Goal: Transaction & Acquisition: Purchase product/service

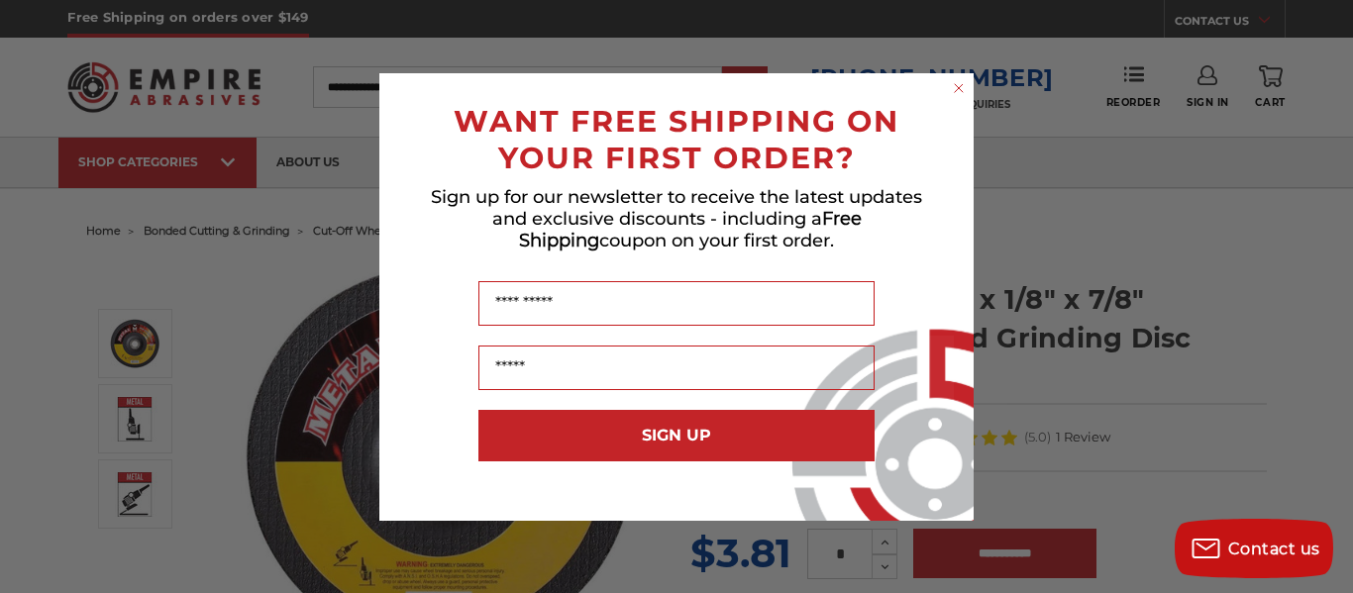
click at [963, 87] on circle "Close dialog" at bounding box center [959, 87] width 19 height 19
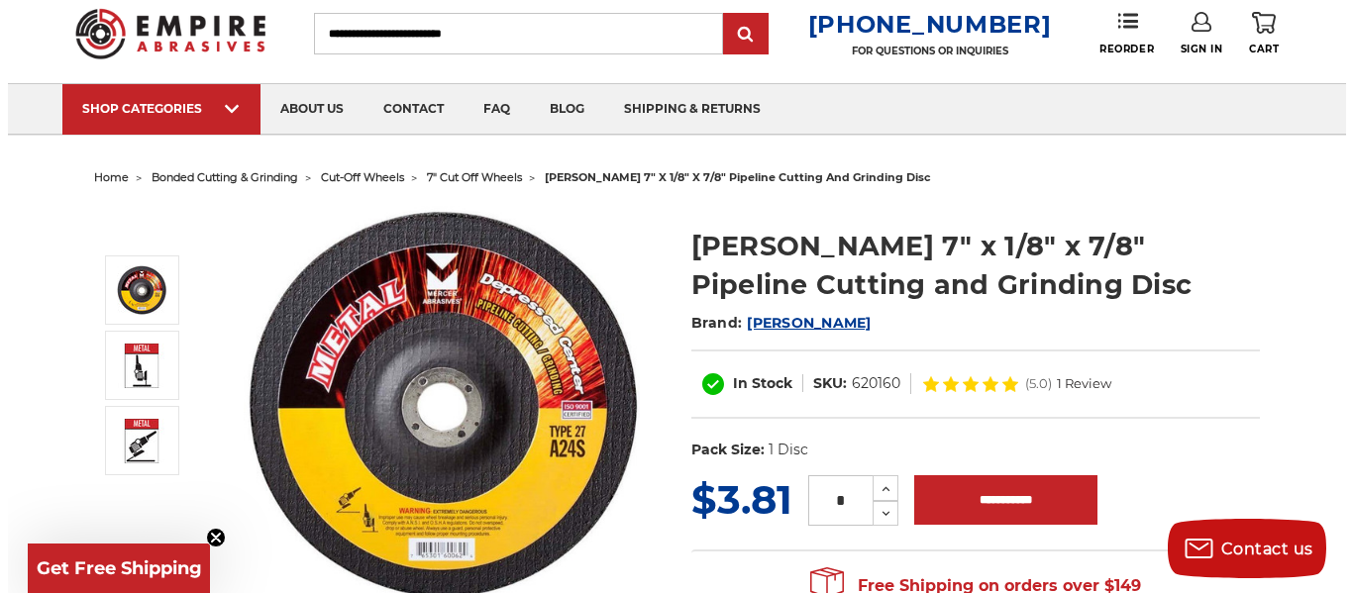
scroll to position [99, 0]
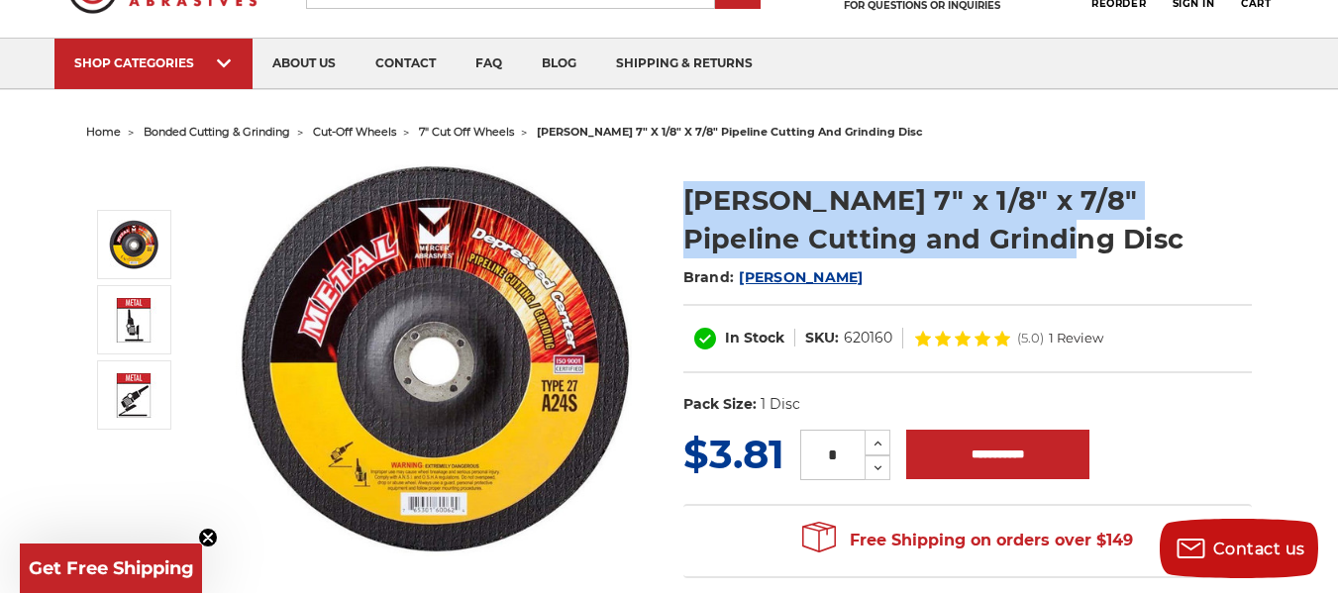
drag, startPoint x: 688, startPoint y: 195, endPoint x: 956, endPoint y: 247, distance: 272.3
click at [956, 247] on h1 "Mercer 7" x 1/8" x 7/8" Pipeline Cutting and Grinding Disc" at bounding box center [967, 219] width 568 height 77
copy h1 "Mercer 7" x 1/8" x 7/8" Pipeline Cutting and Grinding Disc"
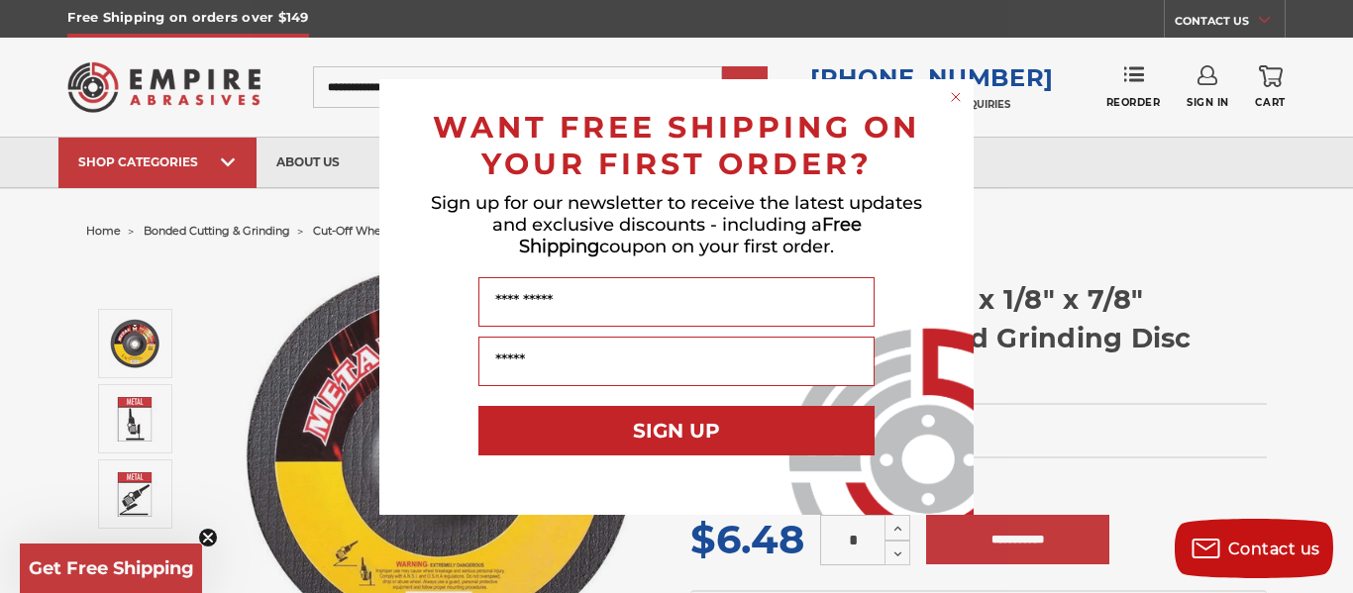
click at [959, 97] on circle "Close dialog" at bounding box center [956, 96] width 19 height 19
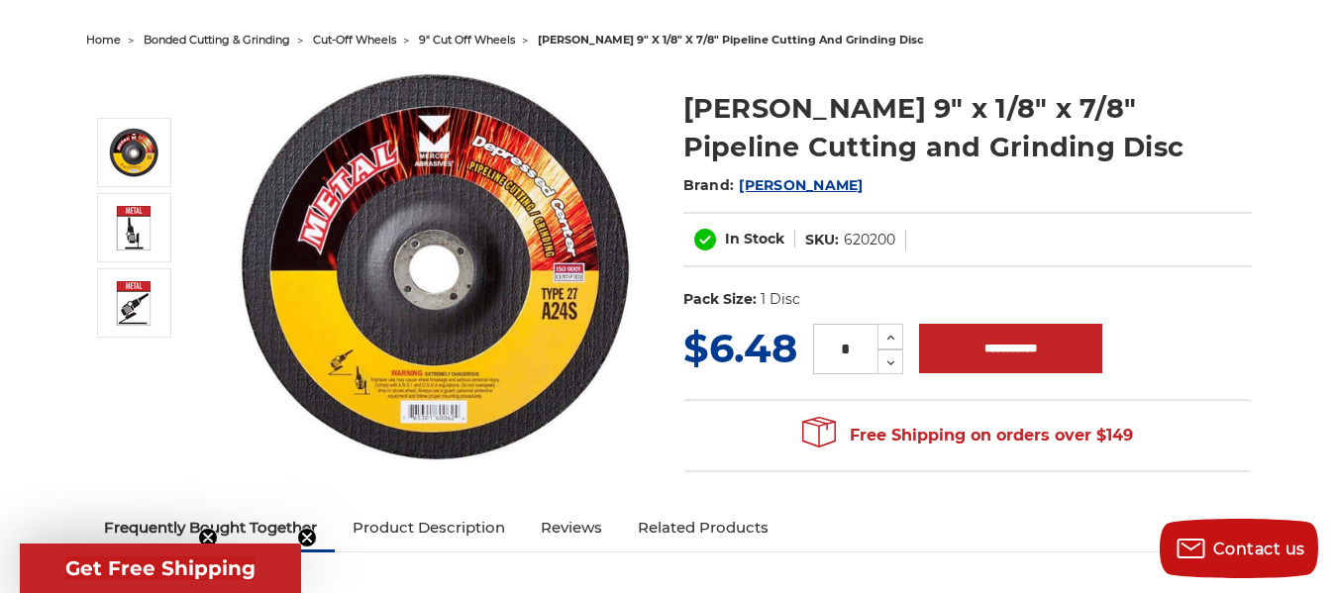
scroll to position [198, 0]
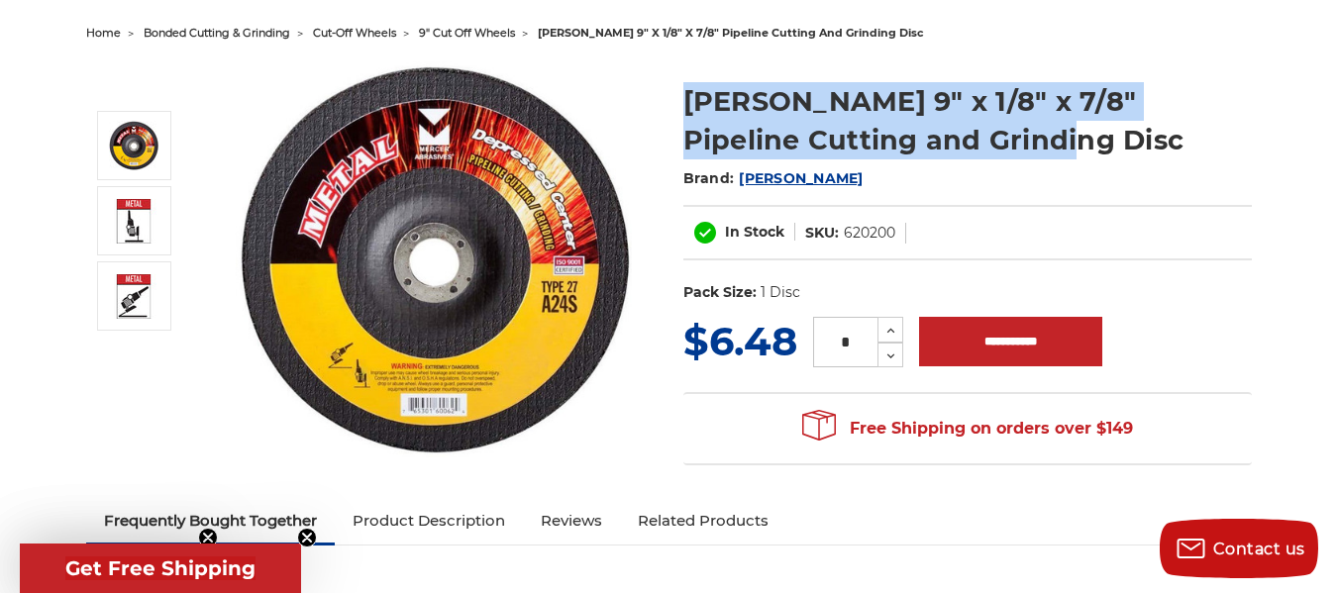
drag, startPoint x: 683, startPoint y: 95, endPoint x: 958, endPoint y: 138, distance: 277.6
click at [958, 138] on h1 "Mercer 9" x 1/8" x 7/8" Pipeline Cutting and Grinding Disc" at bounding box center [967, 120] width 568 height 77
copy h1 "Mercer 9" x 1/8" x 7/8" Pipeline Cutting and Grinding Disc"
click at [892, 332] on icon at bounding box center [890, 331] width 15 height 18
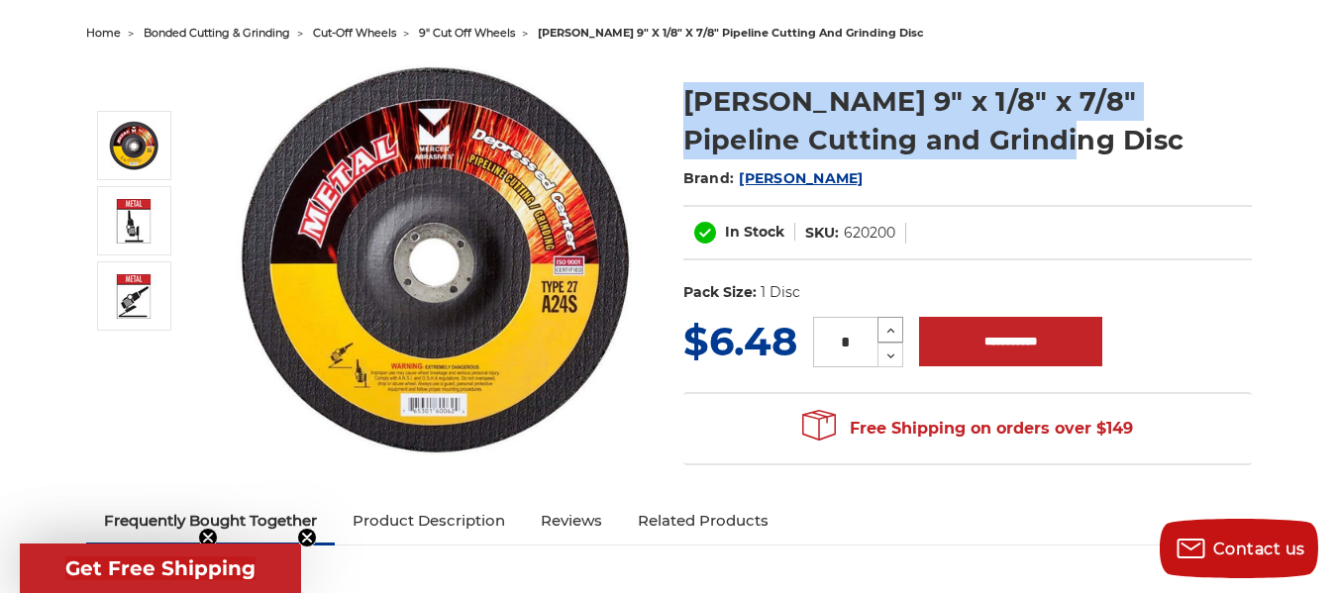
click at [892, 332] on icon at bounding box center [890, 331] width 15 height 18
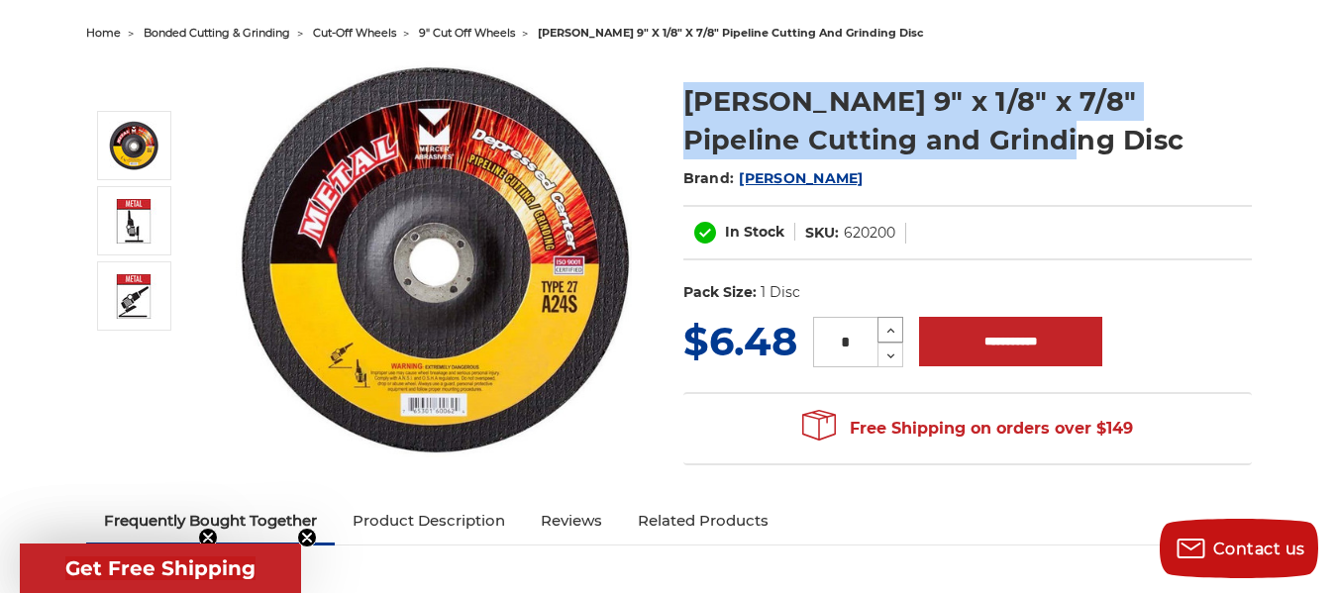
click at [892, 332] on icon at bounding box center [890, 331] width 15 height 18
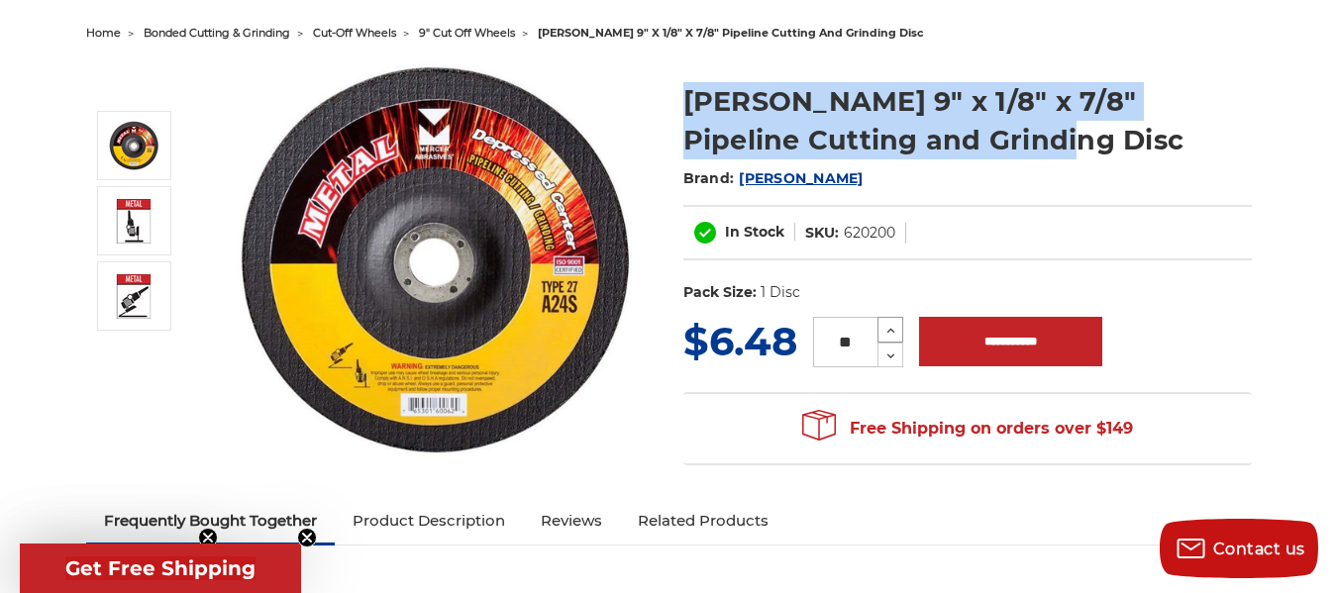
click at [892, 332] on icon at bounding box center [890, 331] width 15 height 18
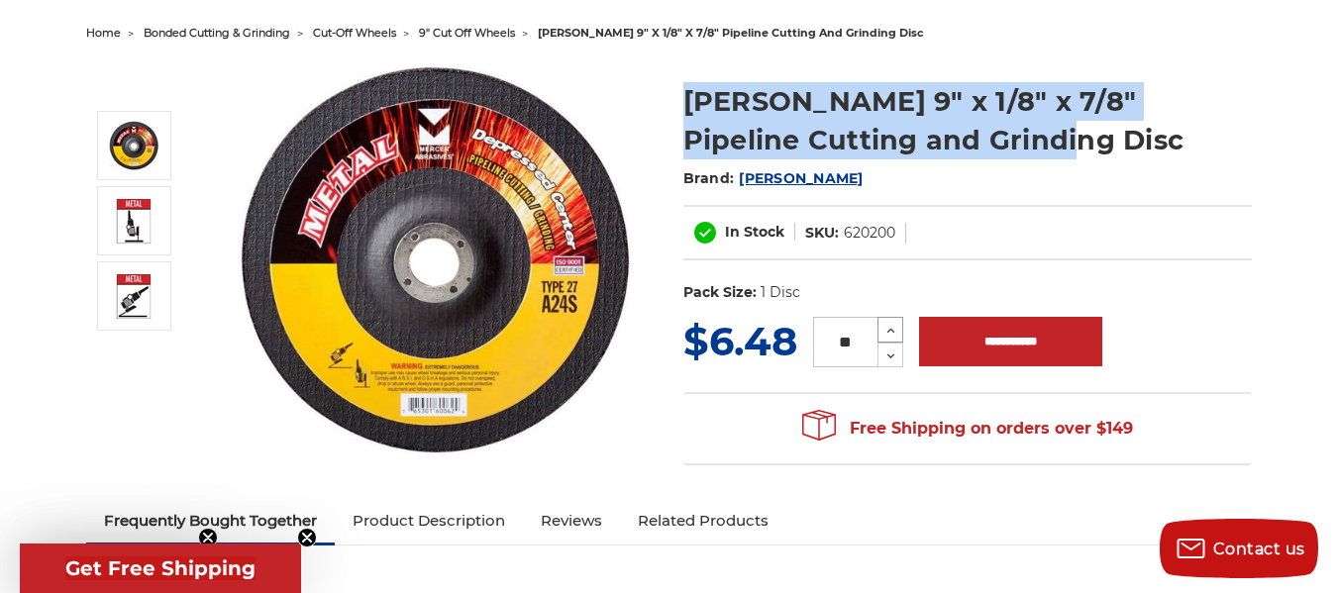
click at [892, 332] on icon at bounding box center [890, 331] width 15 height 18
type input "**"
click at [995, 344] on input "**********" at bounding box center [1010, 342] width 183 height 50
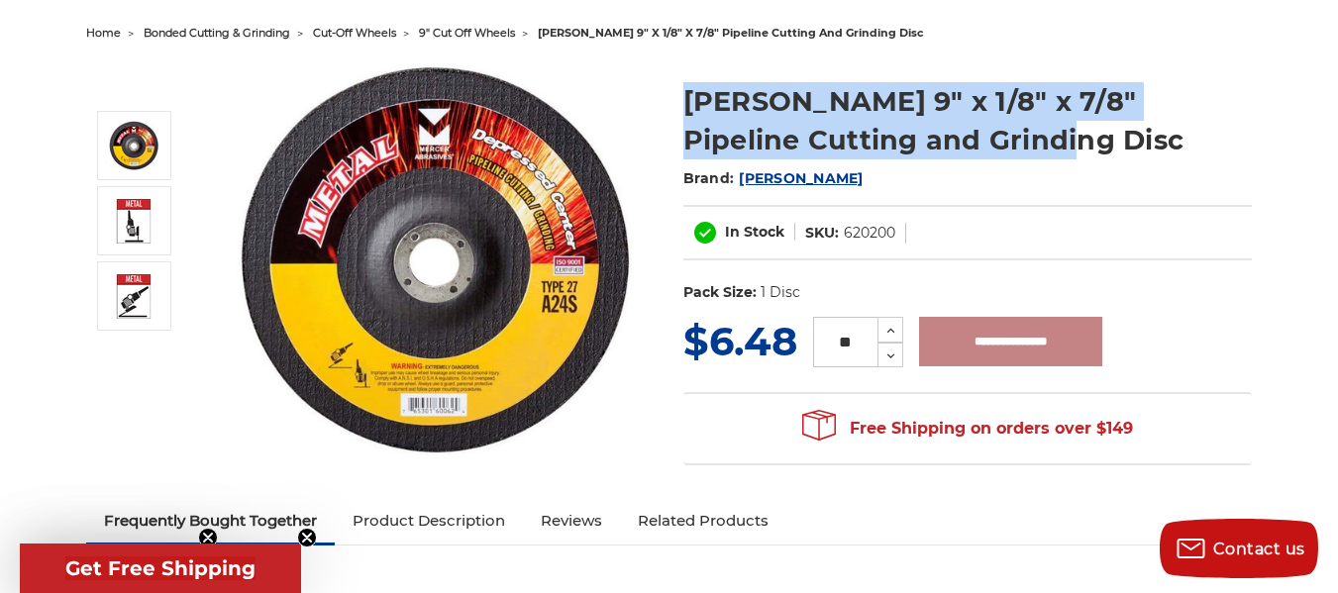
type input "**********"
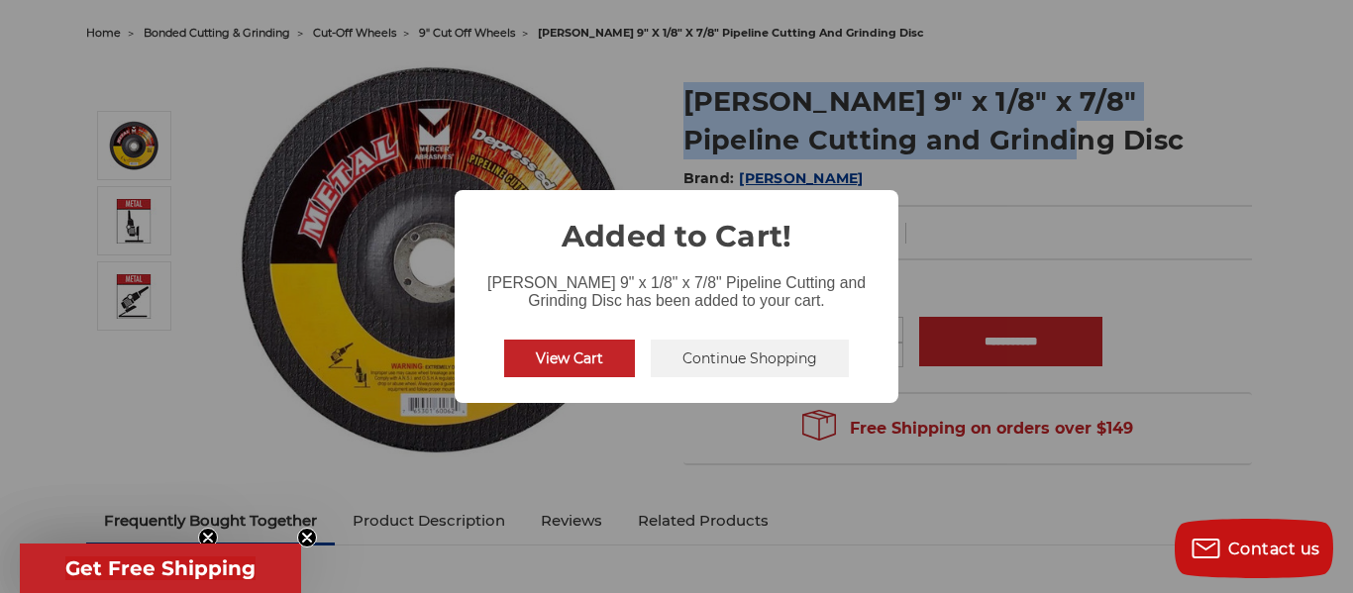
click at [548, 353] on button "View Cart" at bounding box center [569, 359] width 131 height 38
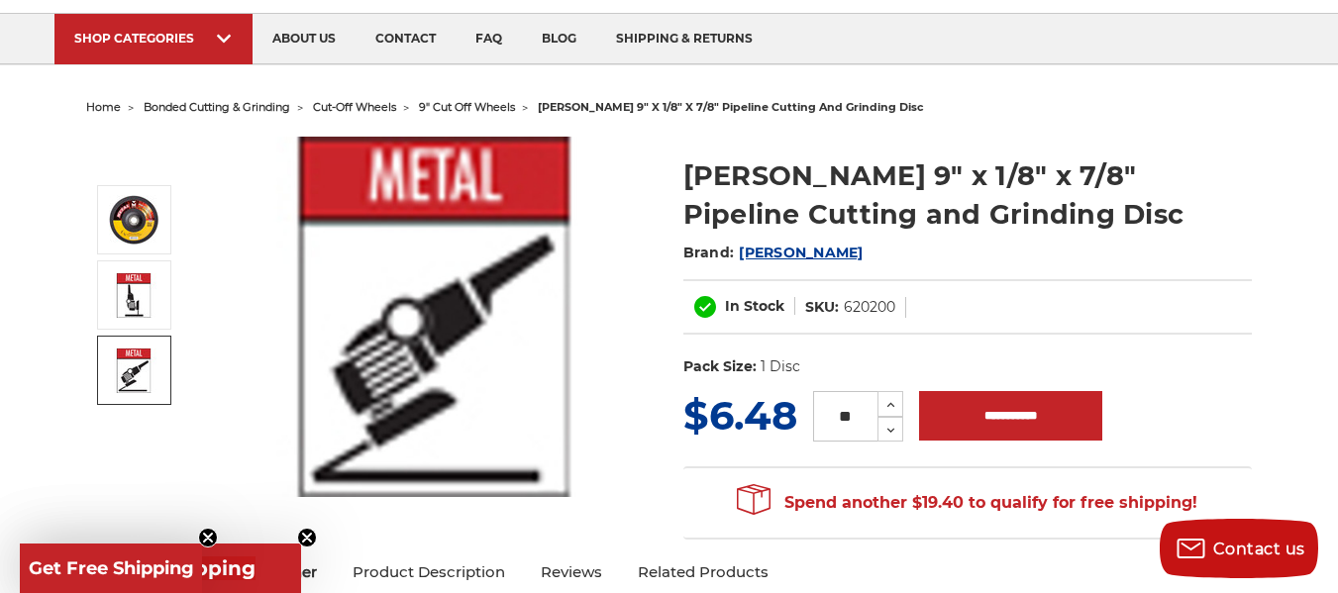
scroll to position [99, 0]
